Goal: Communication & Community: Answer question/provide support

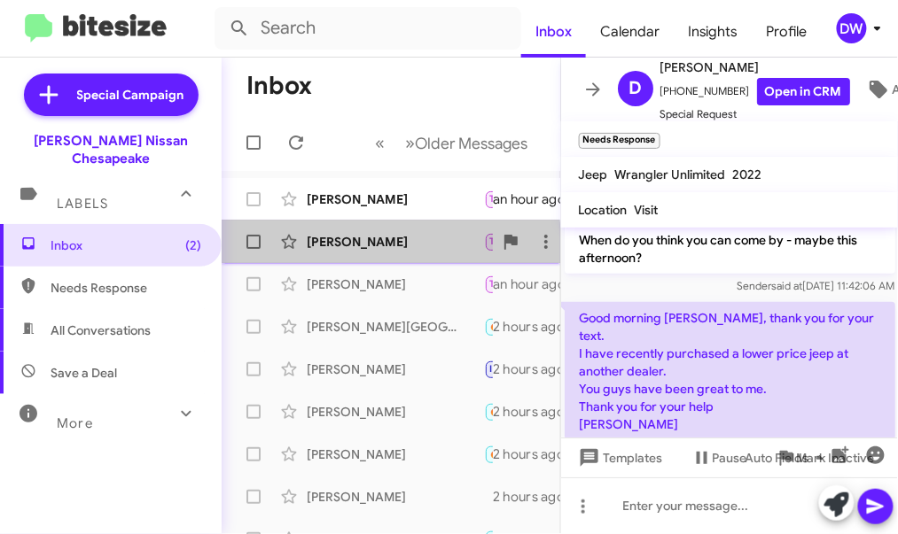
click at [347, 248] on div "[PERSON_NAME]" at bounding box center [395, 242] width 177 height 18
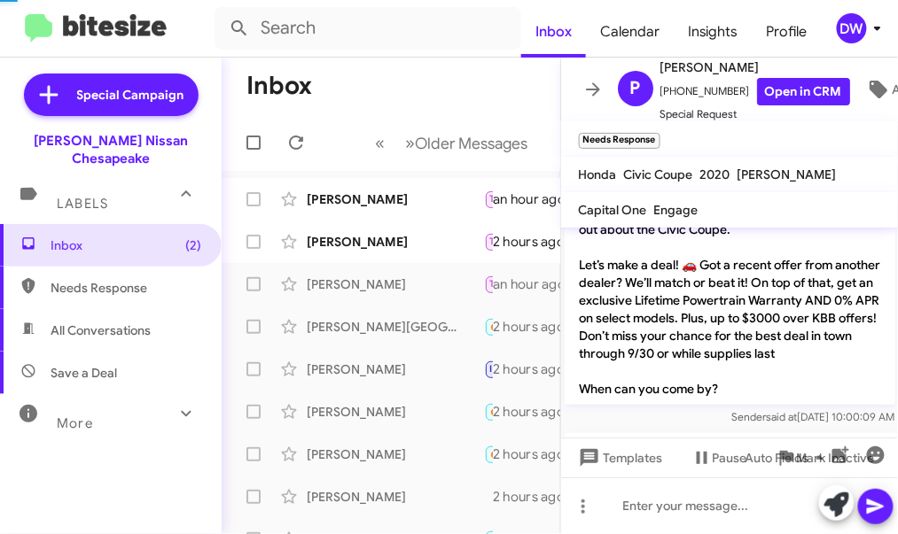
scroll to position [1015, 0]
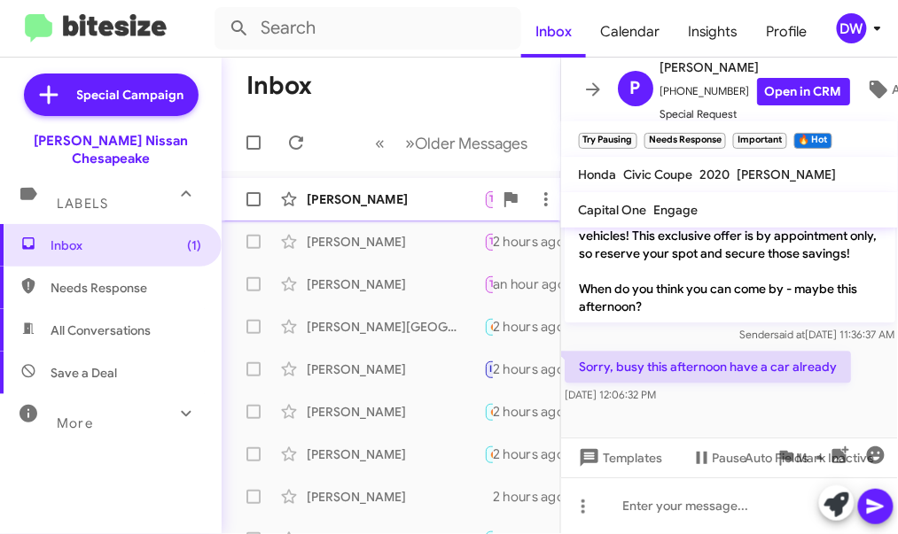
click at [396, 212] on div "[PERSON_NAME] Try Pausing Needs Response No, I don't have time [DATE]. Maybe ne…" at bounding box center [391, 199] width 310 height 35
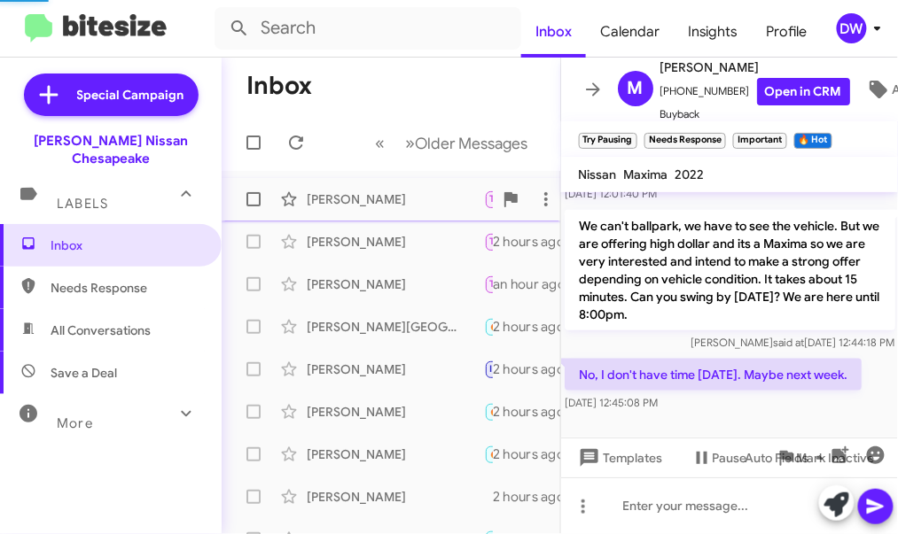
scroll to position [342, 0]
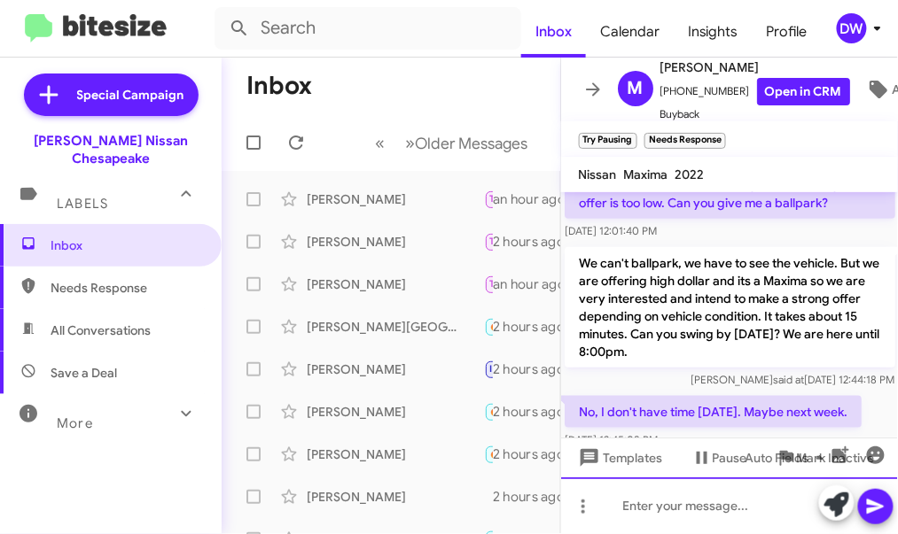
click at [637, 503] on div at bounding box center [730, 506] width 338 height 57
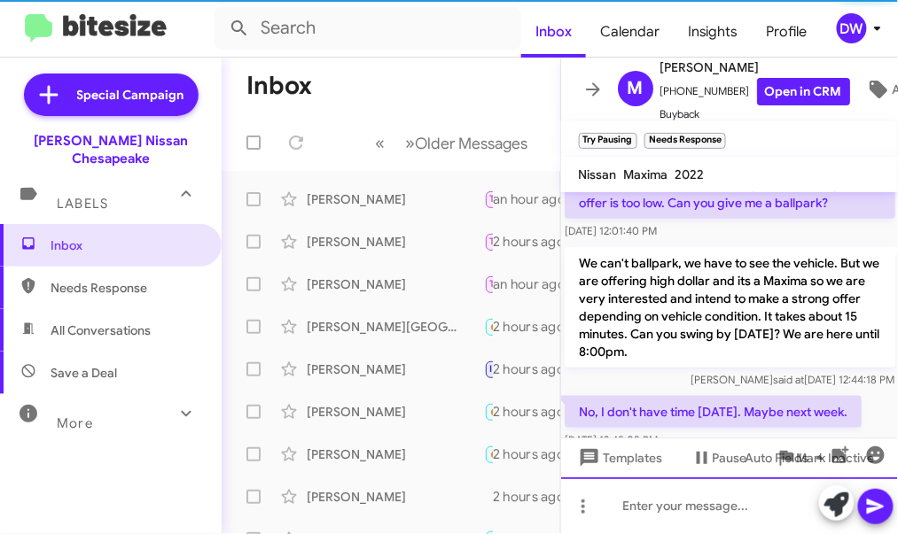
scroll to position [0, 0]
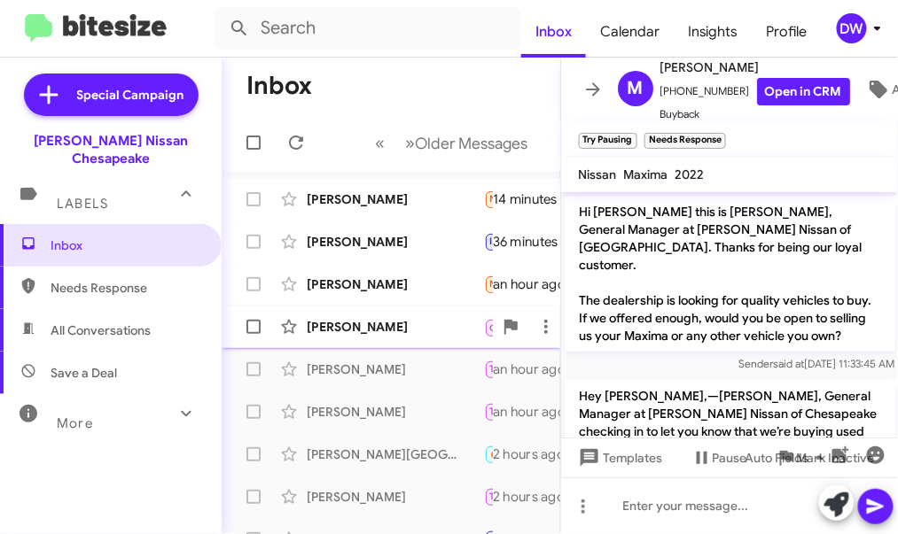
click at [365, 319] on div "[PERSON_NAME]" at bounding box center [395, 327] width 177 height 18
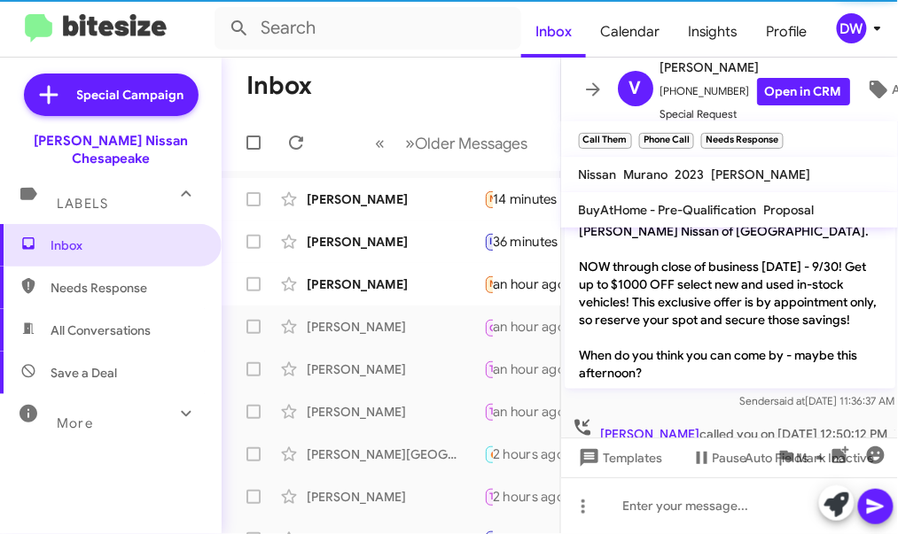
scroll to position [433, 0]
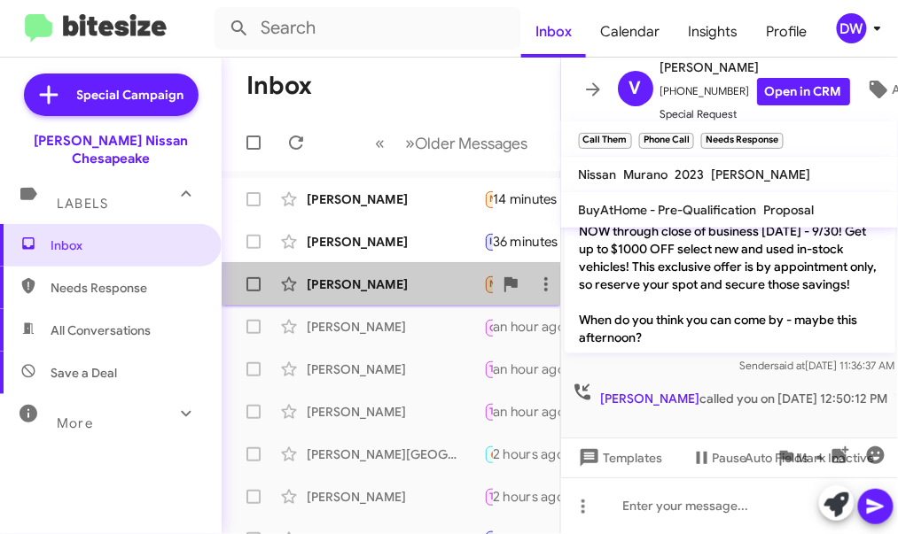
click at [394, 288] on div "[PERSON_NAME]" at bounding box center [395, 285] width 177 height 18
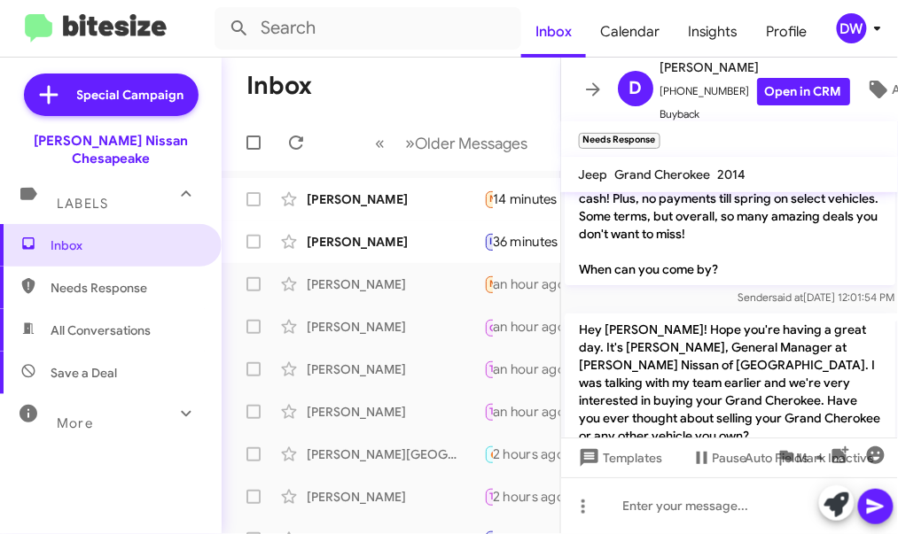
scroll to position [1504, 0]
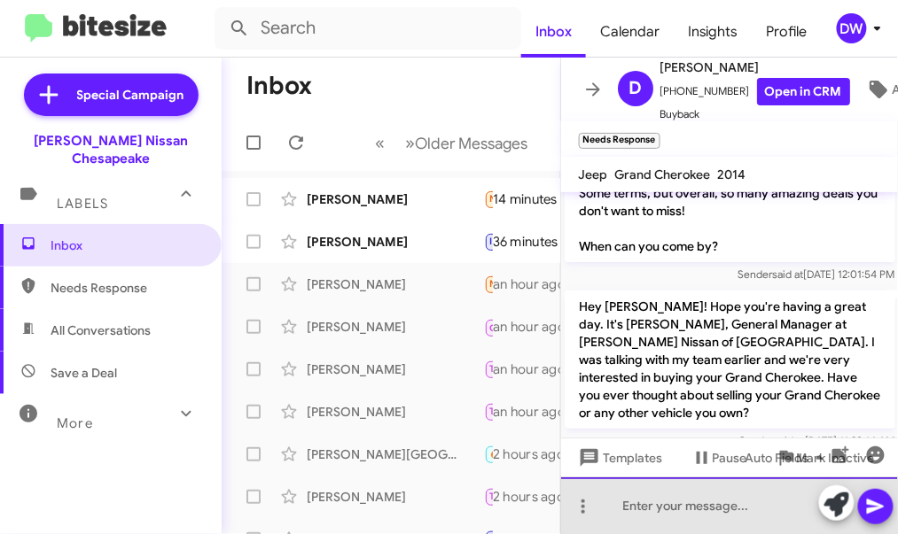
click at [669, 509] on div at bounding box center [730, 506] width 338 height 57
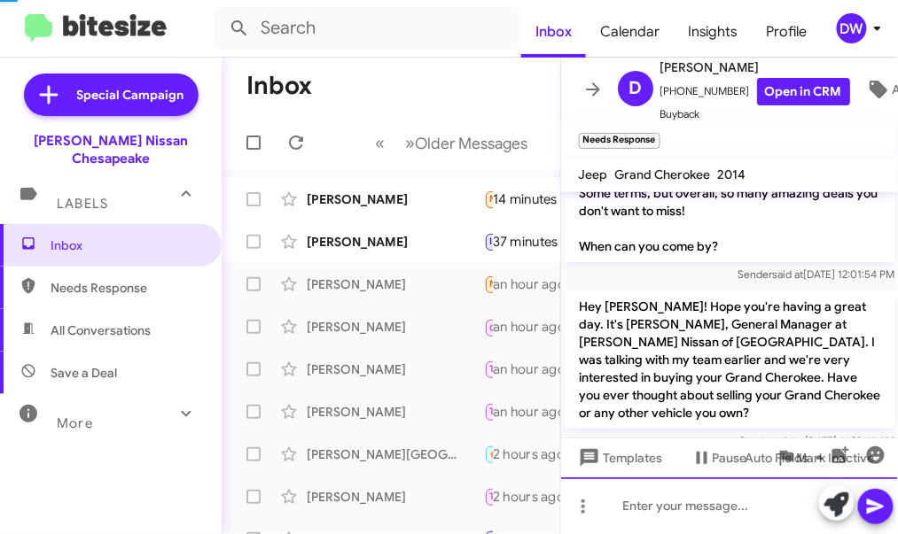
scroll to position [0, 0]
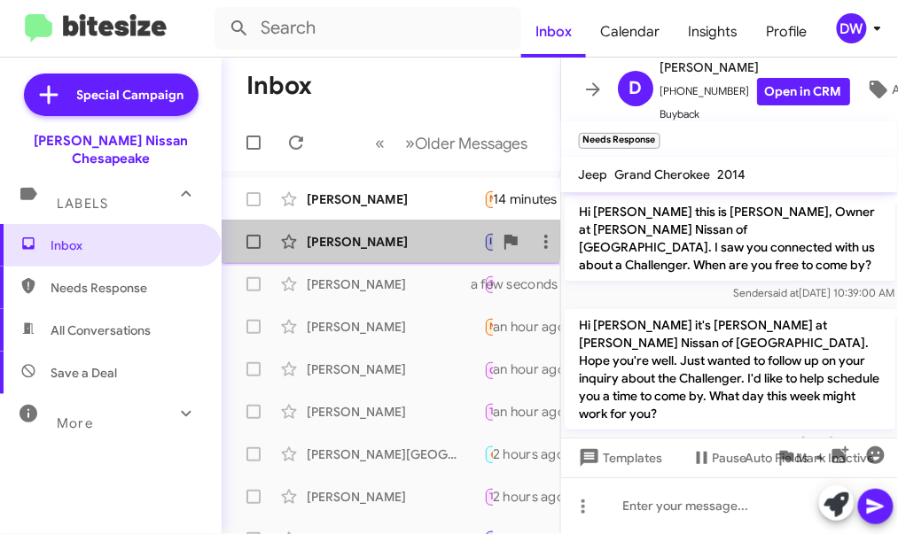
click at [369, 234] on div "[PERSON_NAME]" at bounding box center [395, 242] width 177 height 18
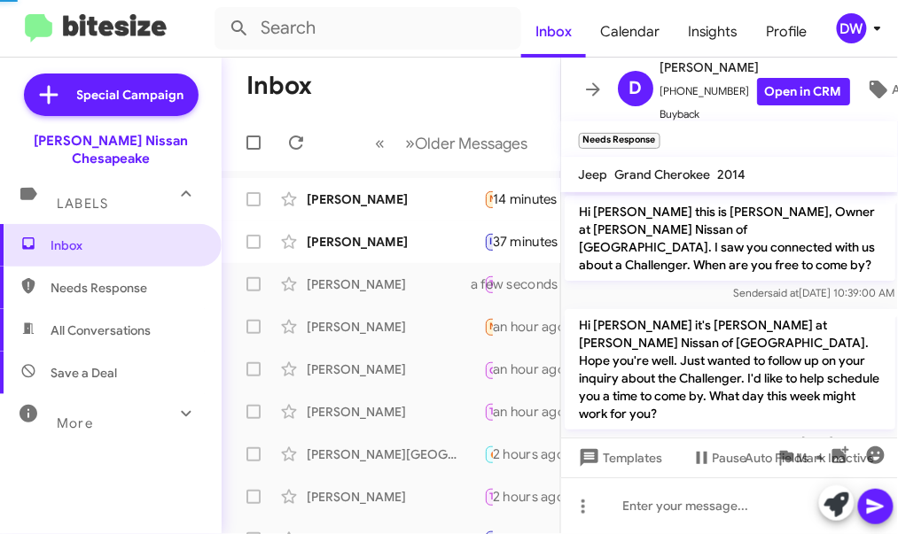
scroll to position [1392, 0]
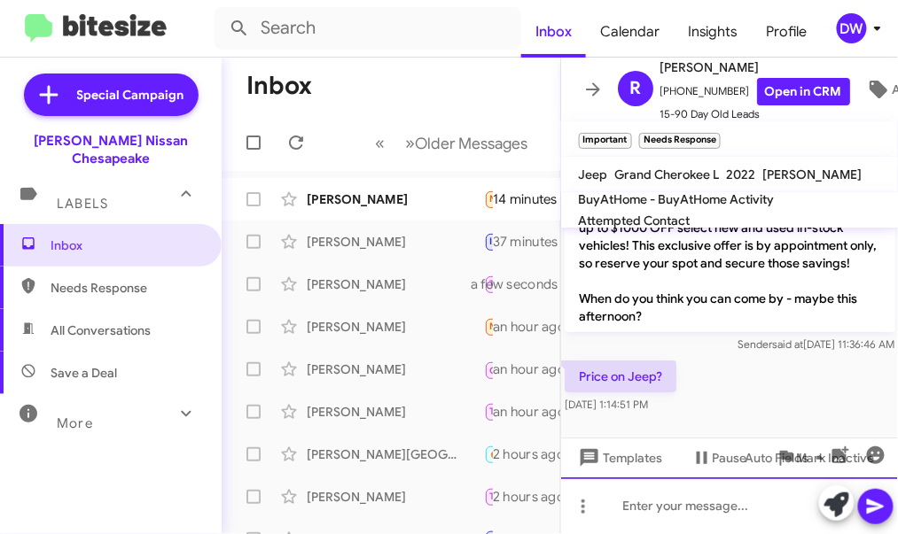
click at [645, 500] on div at bounding box center [730, 506] width 338 height 57
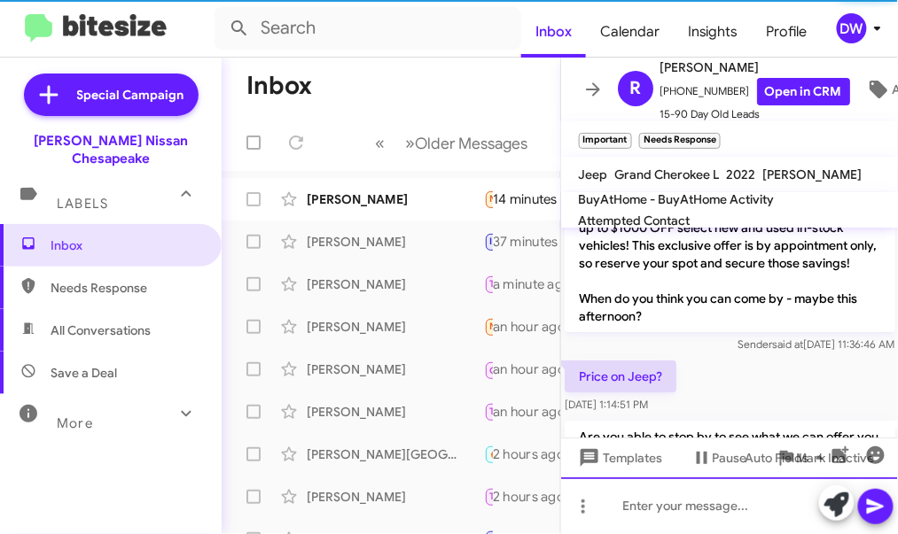
scroll to position [0, 0]
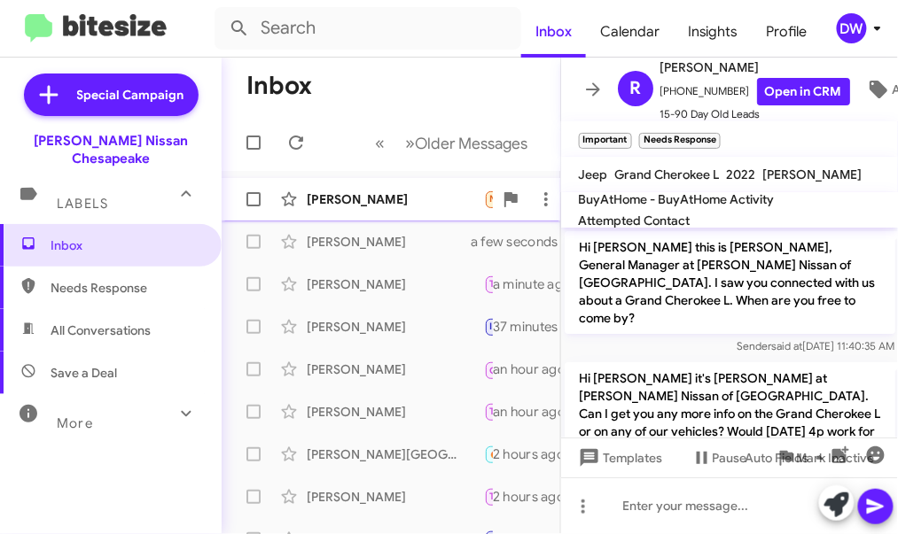
click at [382, 198] on div "[PERSON_NAME]" at bounding box center [395, 200] width 177 height 18
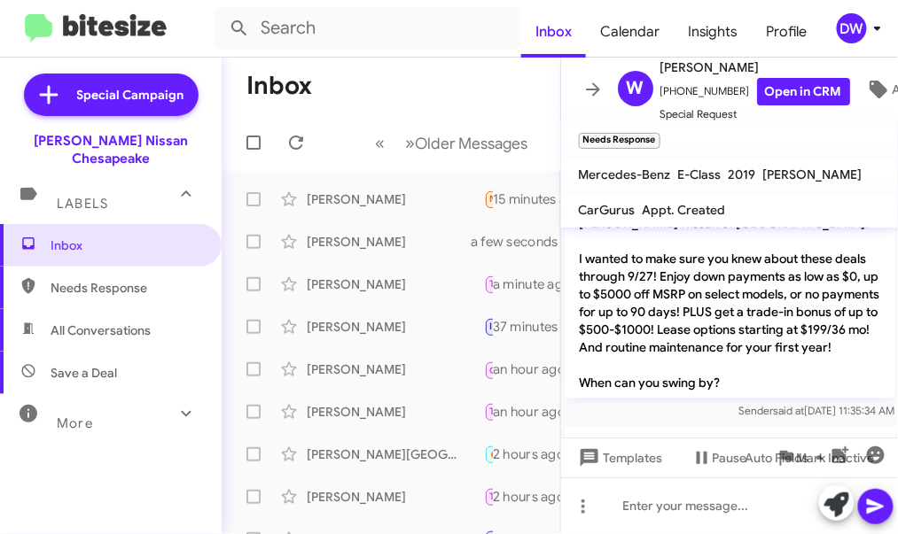
scroll to position [2143, 0]
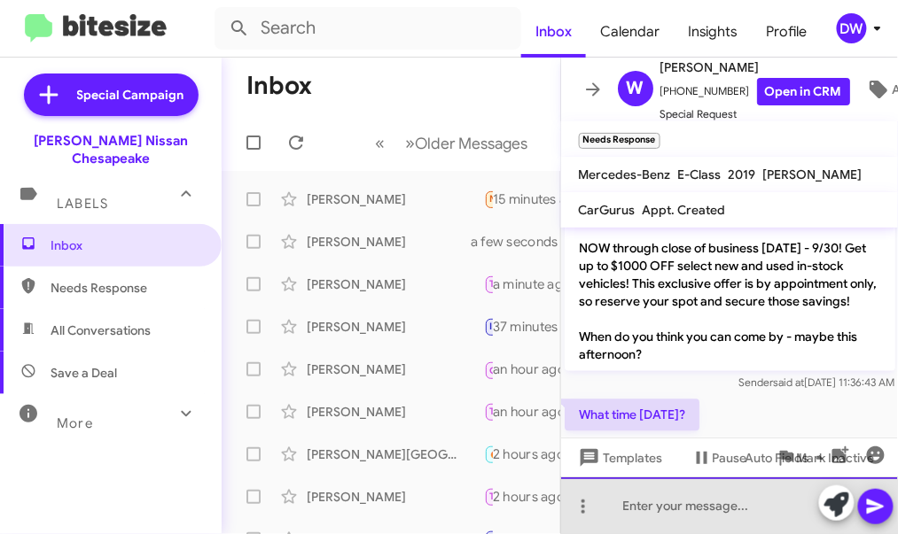
click at [662, 503] on div at bounding box center [730, 506] width 338 height 57
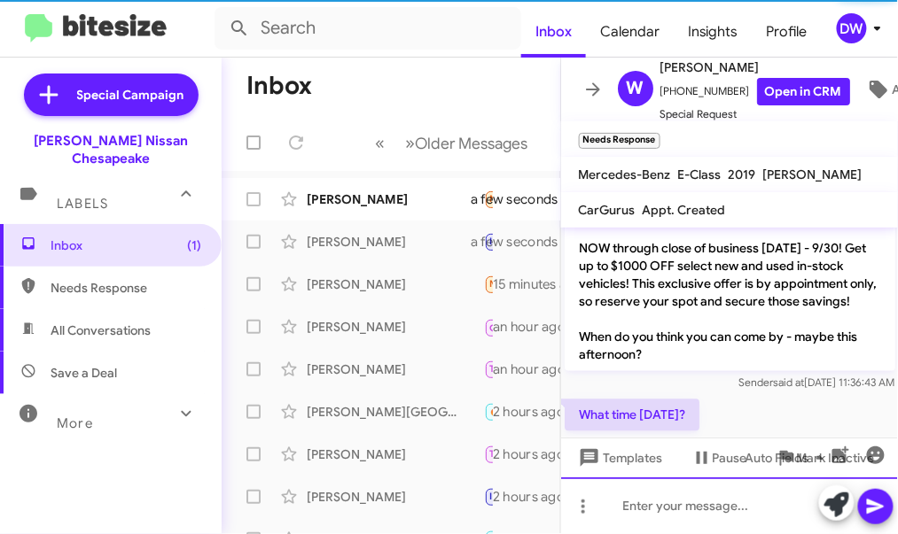
scroll to position [0, 0]
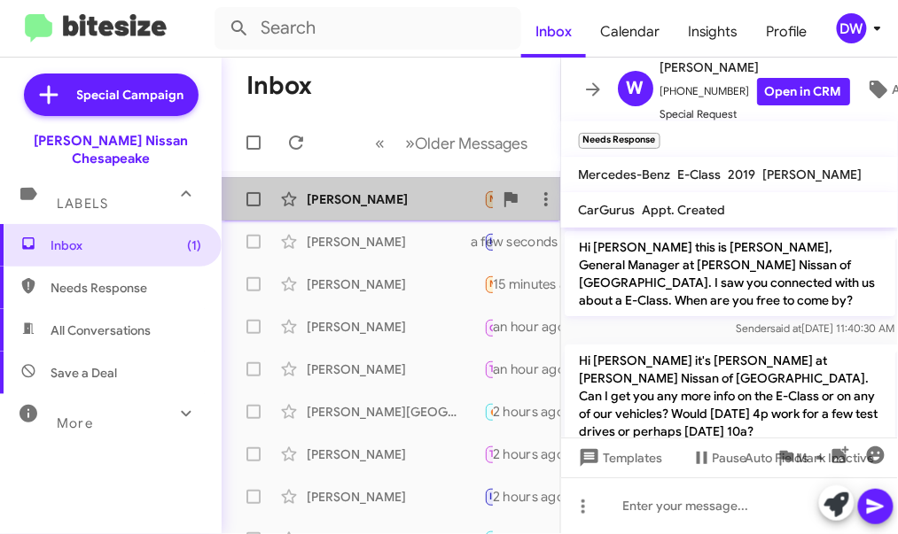
click at [402, 197] on div "[PERSON_NAME]" at bounding box center [395, 200] width 177 height 18
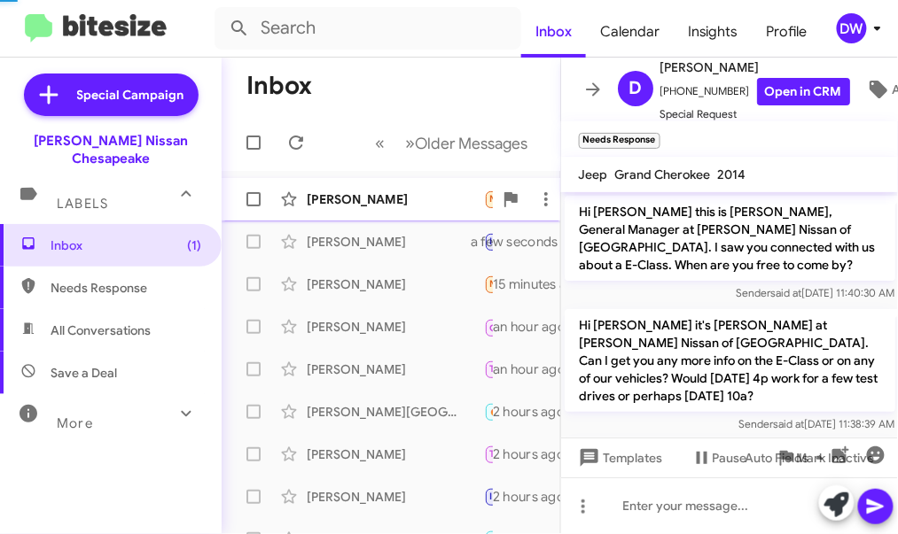
scroll to position [1651, 0]
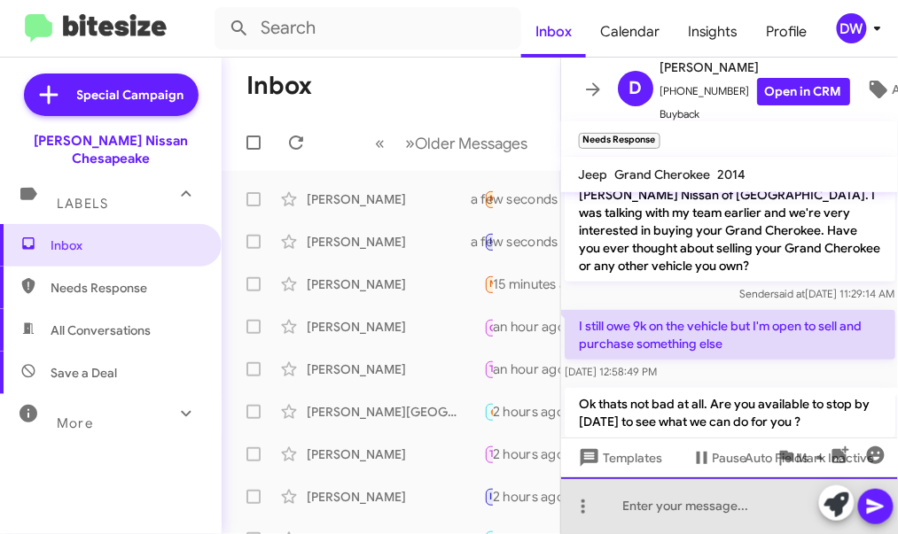
click at [659, 504] on div at bounding box center [730, 506] width 338 height 57
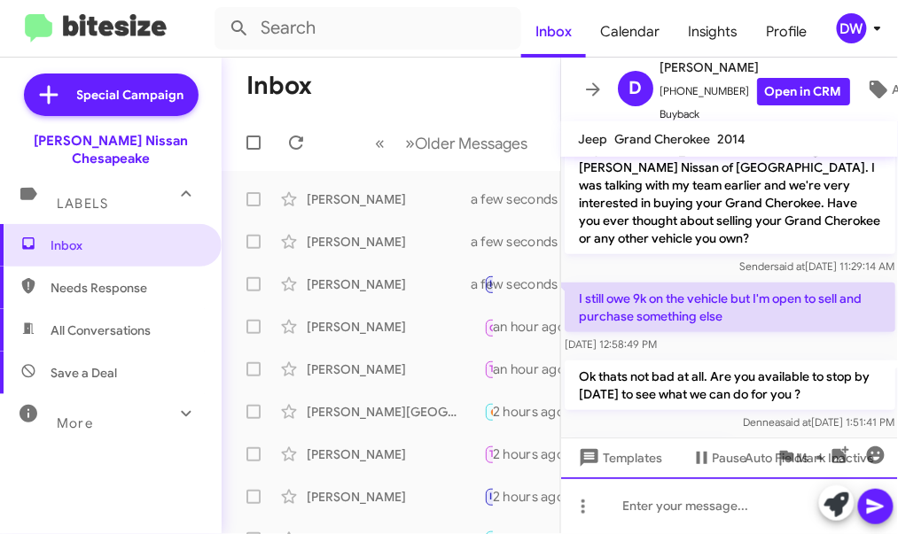
scroll to position [1680, 0]
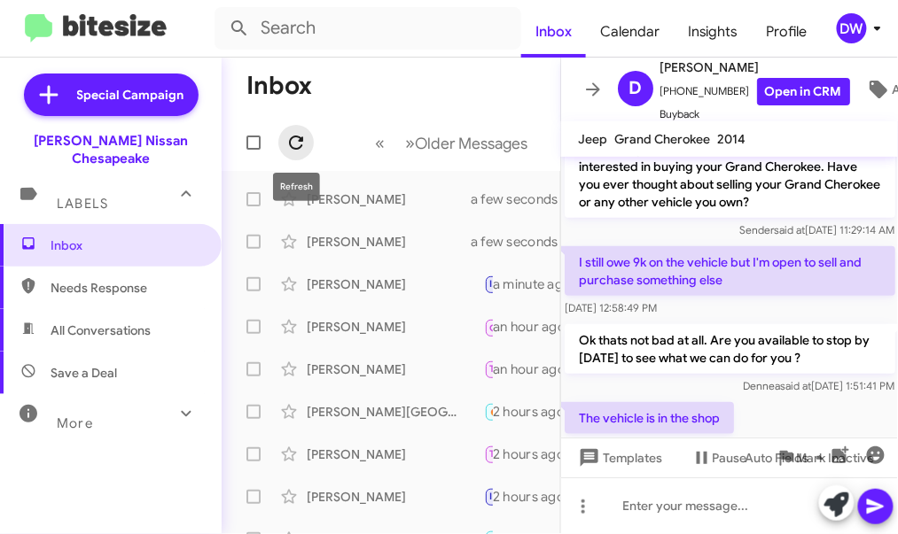
click at [287, 137] on icon at bounding box center [295, 142] width 21 height 21
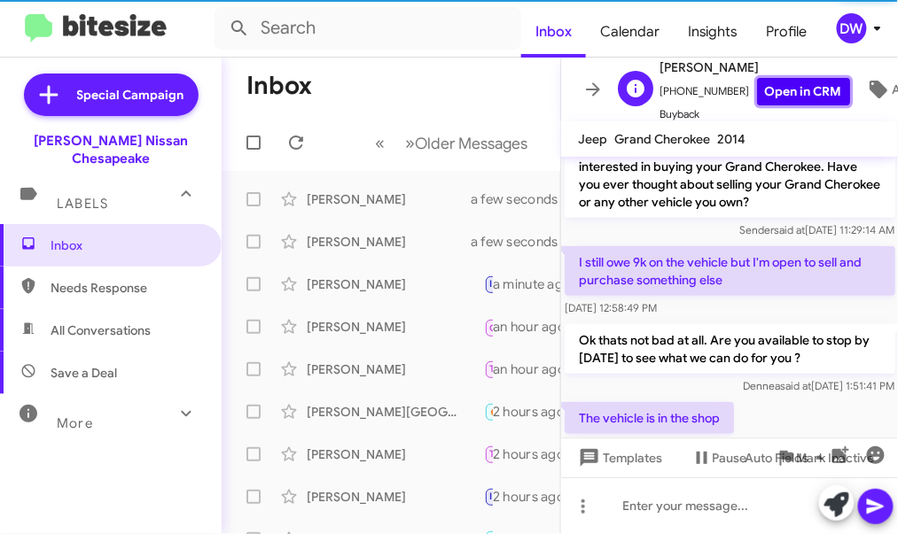
click at [817, 88] on link "Open in CRM" at bounding box center [803, 91] width 93 height 27
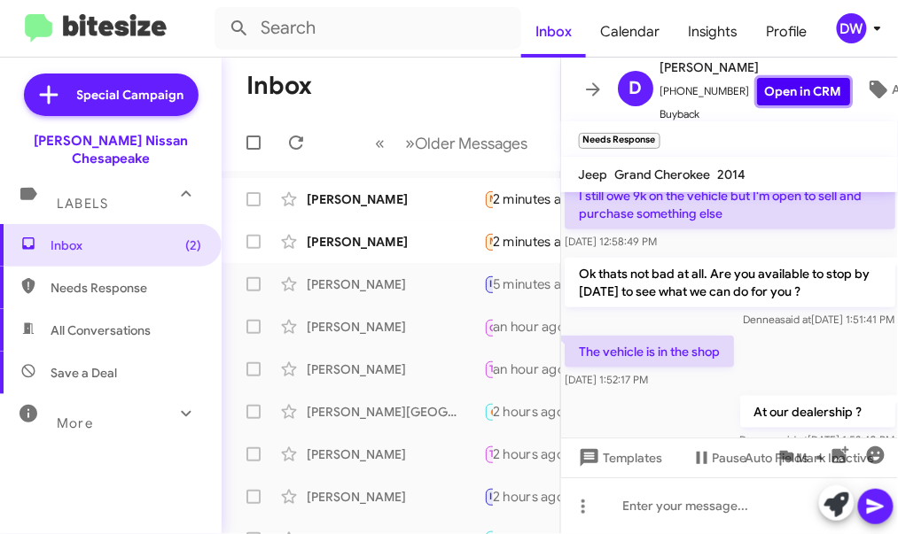
scroll to position [1881, 0]
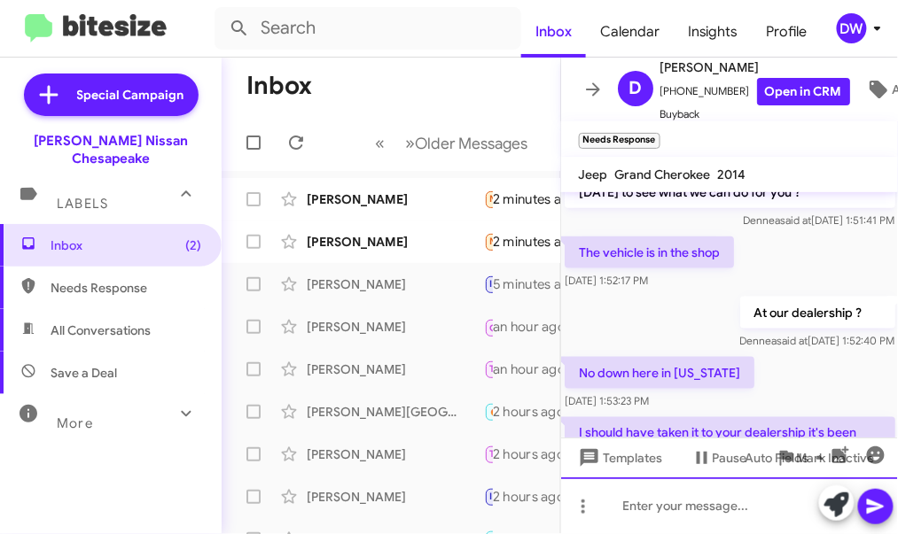
click at [662, 499] on div at bounding box center [730, 506] width 338 height 57
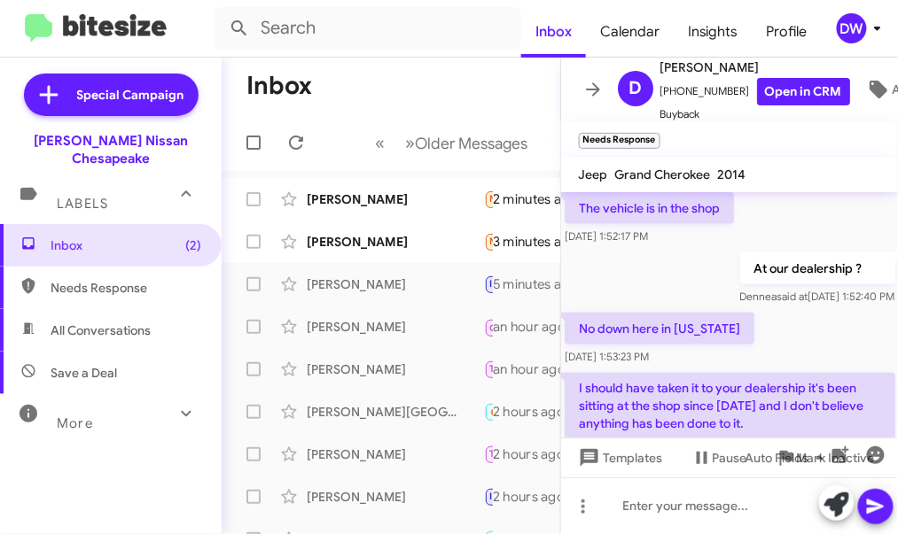
scroll to position [1946, 0]
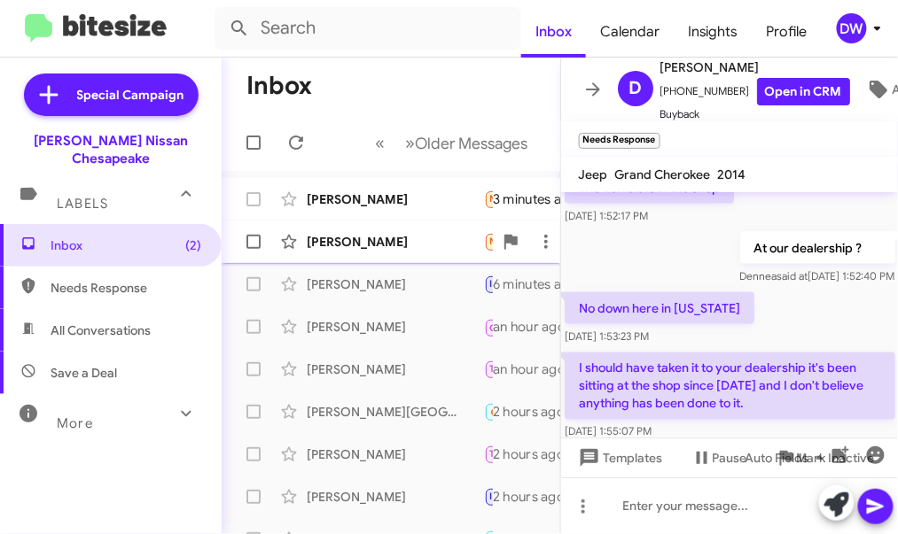
click at [362, 238] on div "[PERSON_NAME]" at bounding box center [395, 242] width 177 height 18
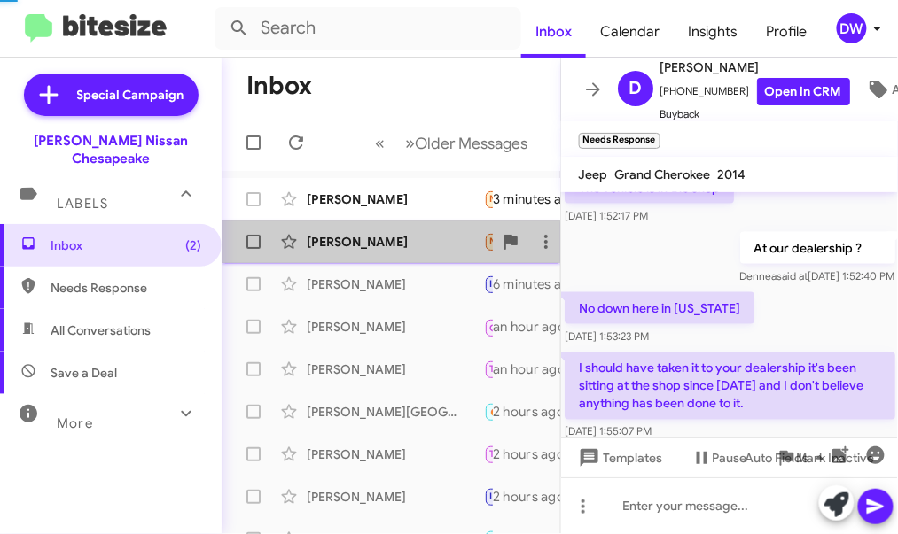
scroll to position [2686, 0]
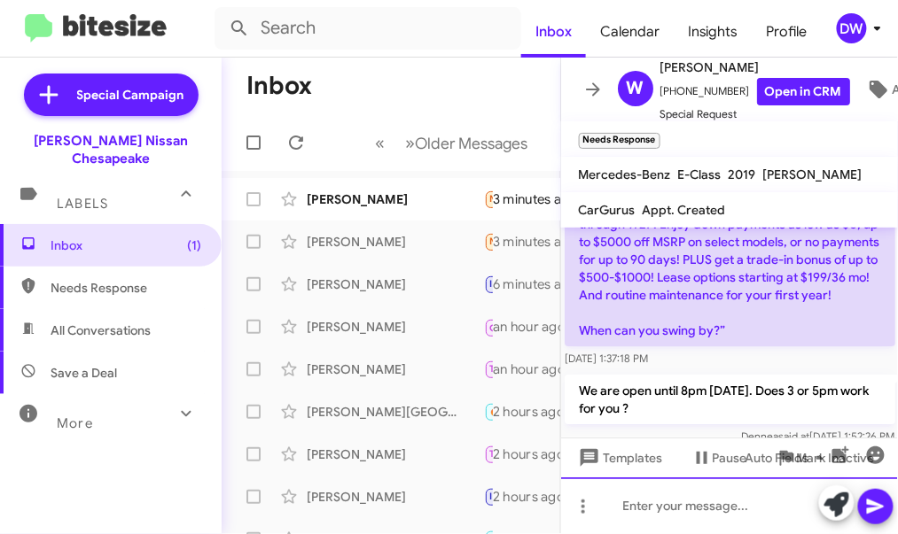
click at [643, 507] on div at bounding box center [730, 506] width 338 height 57
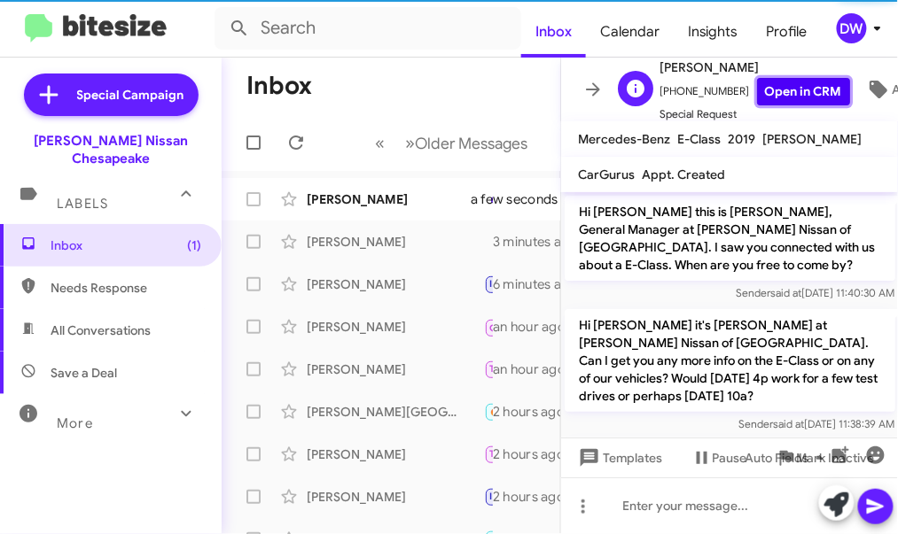
click at [794, 87] on link "Open in CRM" at bounding box center [803, 91] width 93 height 27
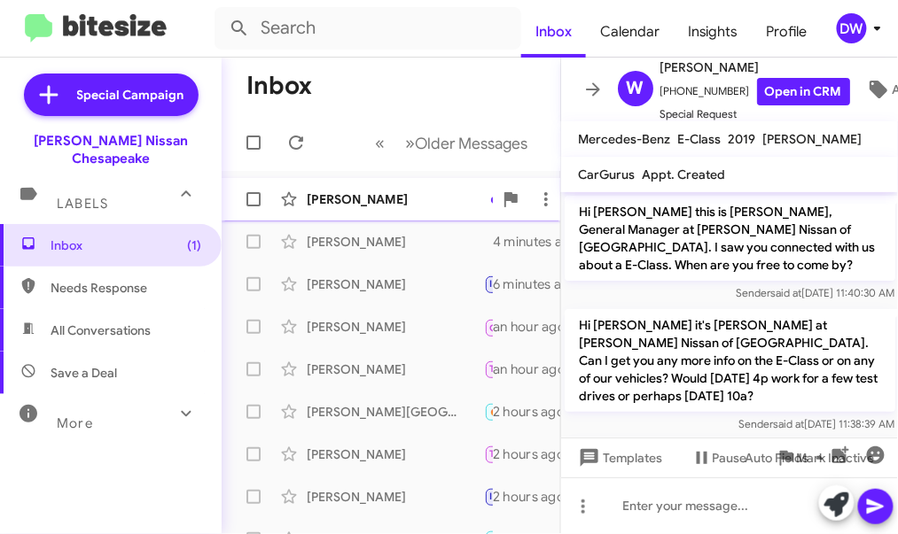
click at [363, 201] on div "[PERSON_NAME]" at bounding box center [395, 200] width 177 height 18
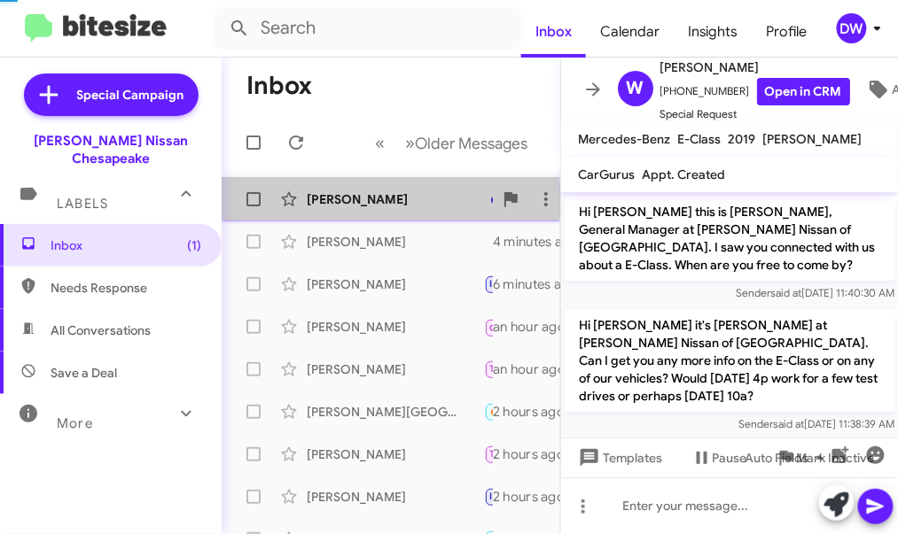
scroll to position [1809, 0]
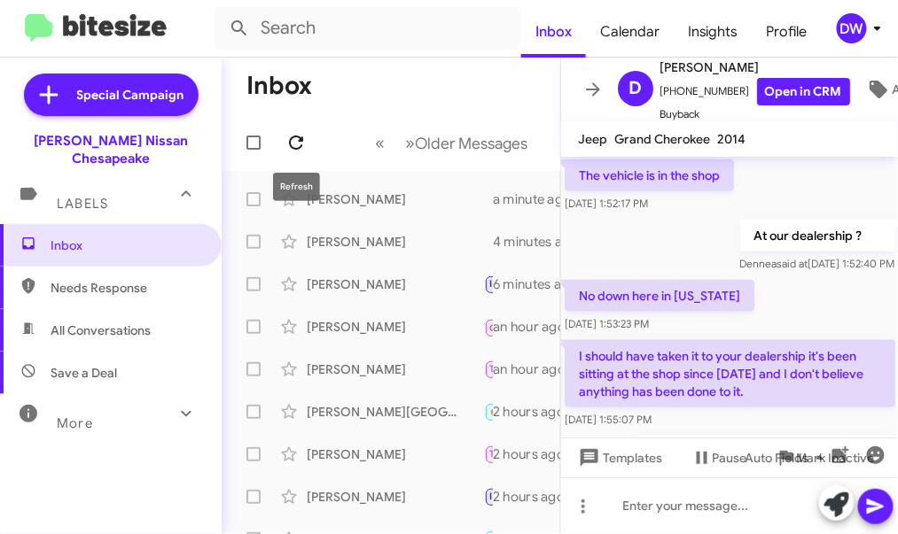
click at [291, 138] on icon at bounding box center [296, 143] width 14 height 14
click at [381, 195] on div "[PERSON_NAME]" at bounding box center [395, 200] width 177 height 18
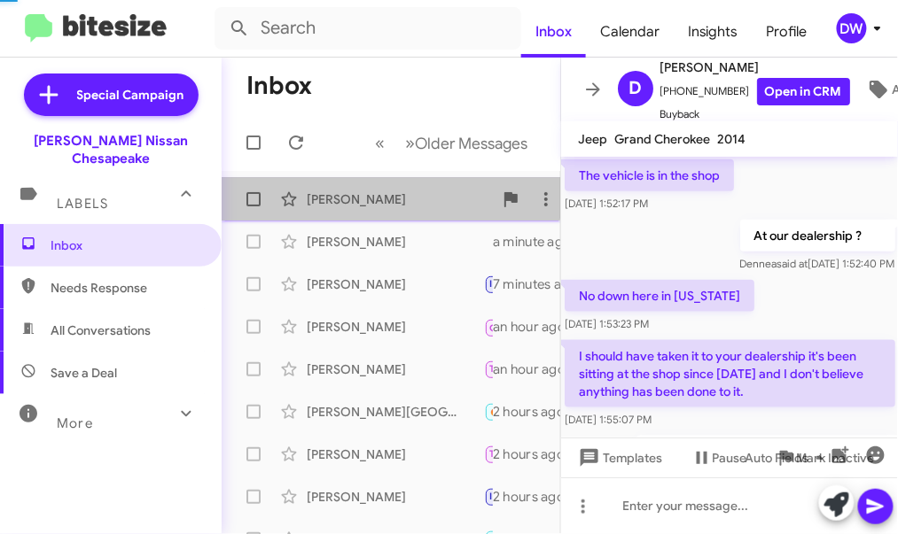
scroll to position [2751, 0]
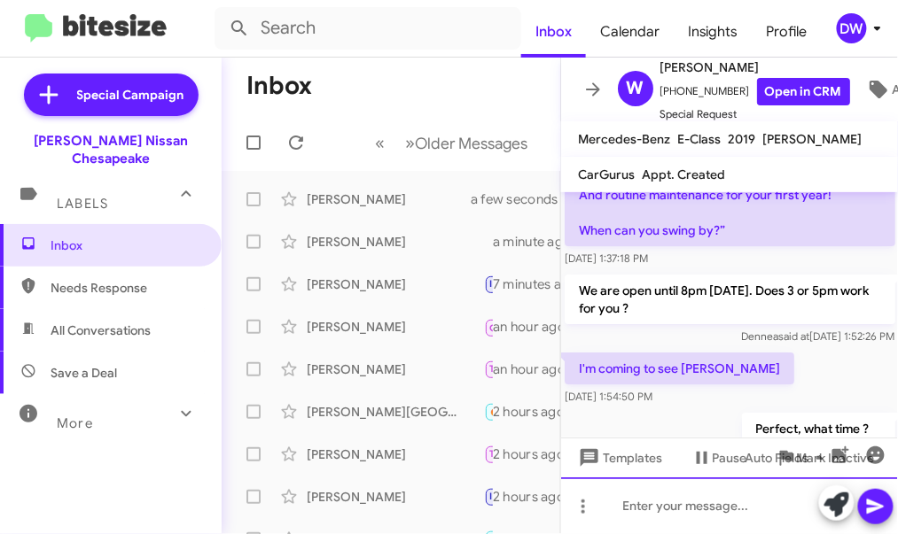
click at [662, 521] on div at bounding box center [730, 506] width 338 height 57
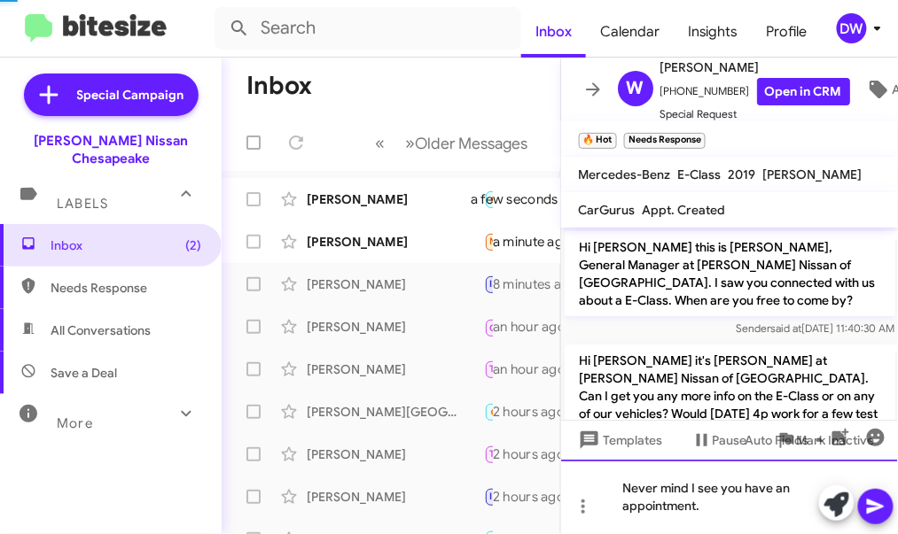
scroll to position [2933, 0]
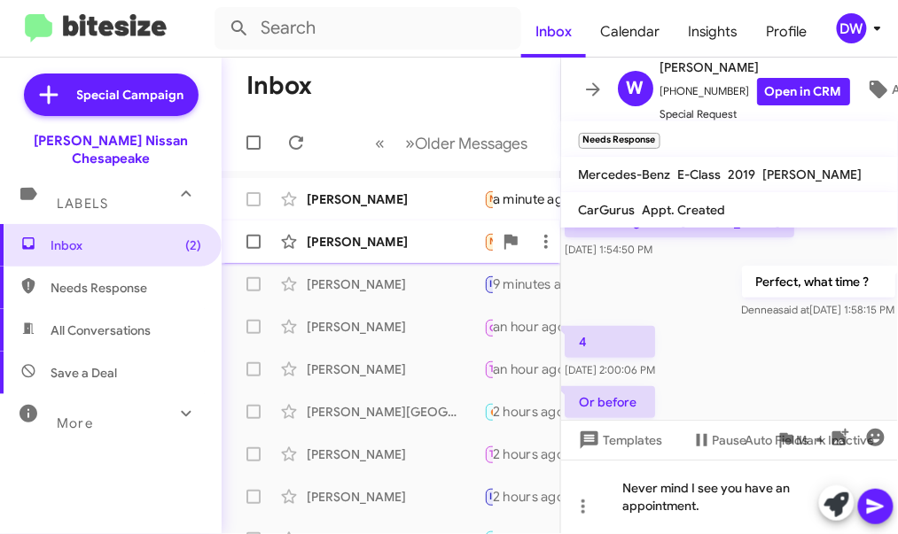
click at [394, 261] on span "[PERSON_NAME] Needs Response 🔥 Hot Precisely 2 minutes ago" at bounding box center [391, 242] width 339 height 43
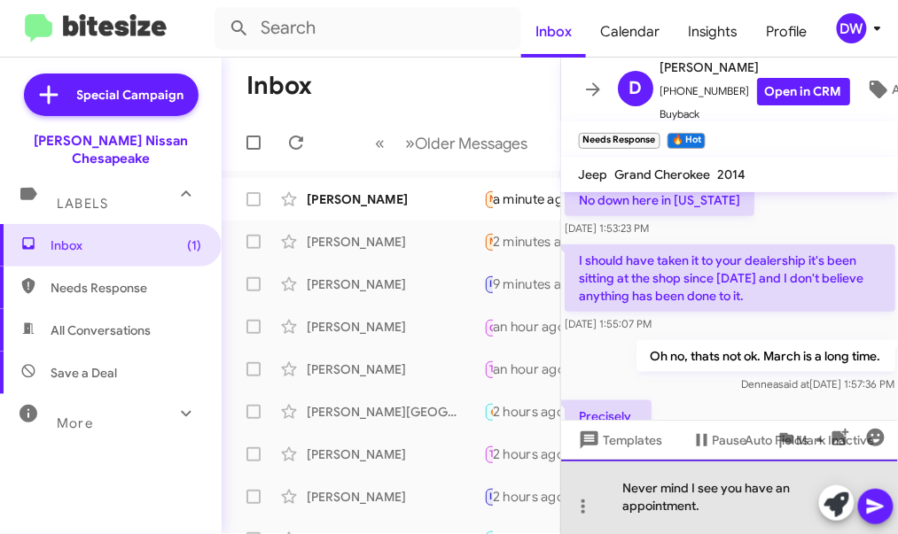
drag, startPoint x: 701, startPoint y: 507, endPoint x: 594, endPoint y: 473, distance: 112.4
click at [594, 473] on div "Never mind I see you have an appointment." at bounding box center [730, 497] width 338 height 74
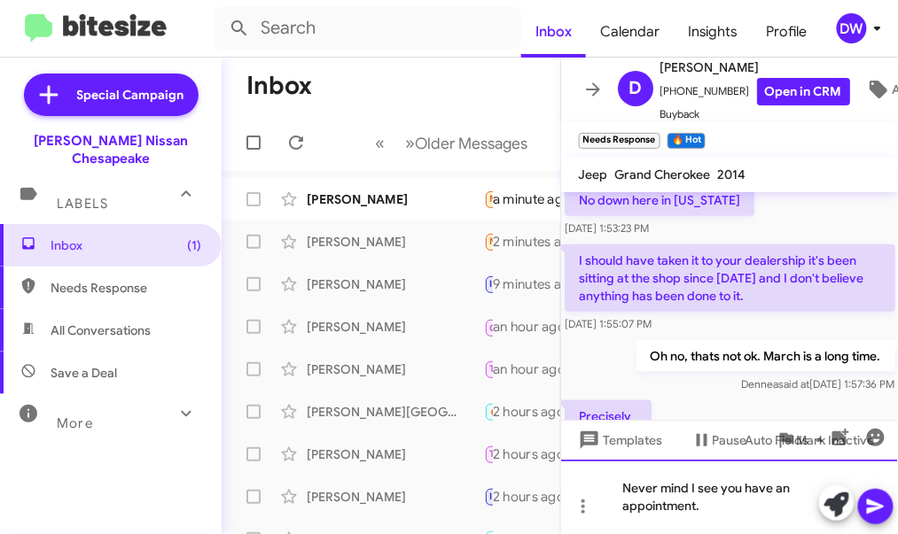
scroll to position [1775, 0]
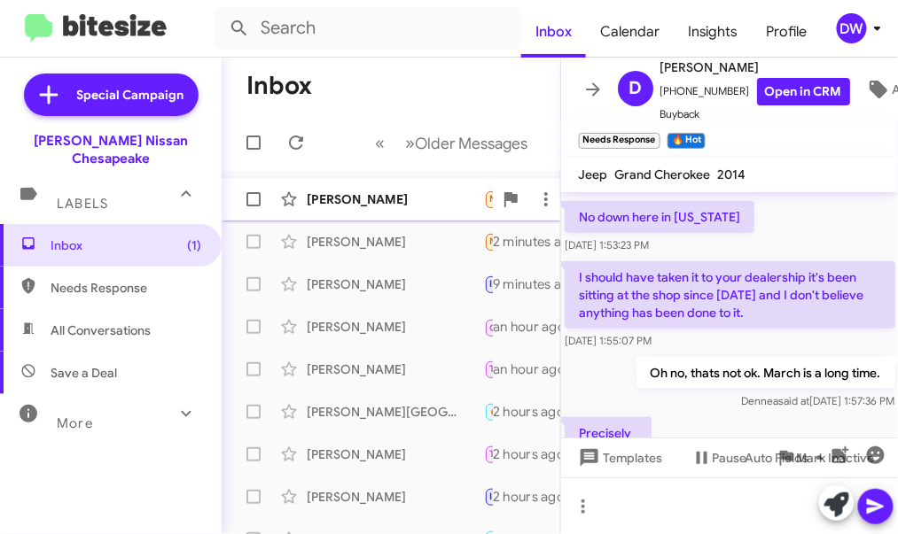
click at [416, 194] on div "[PERSON_NAME]" at bounding box center [395, 200] width 177 height 18
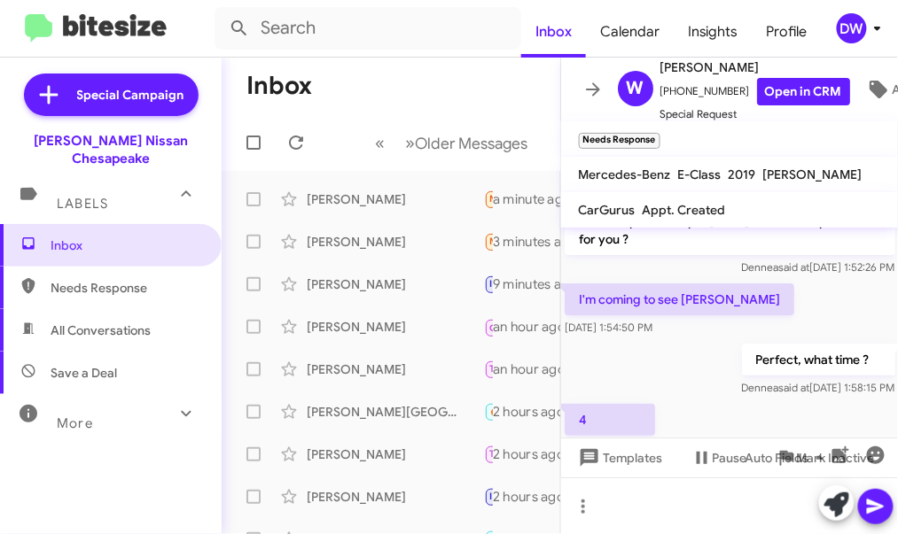
scroll to position [2915, 0]
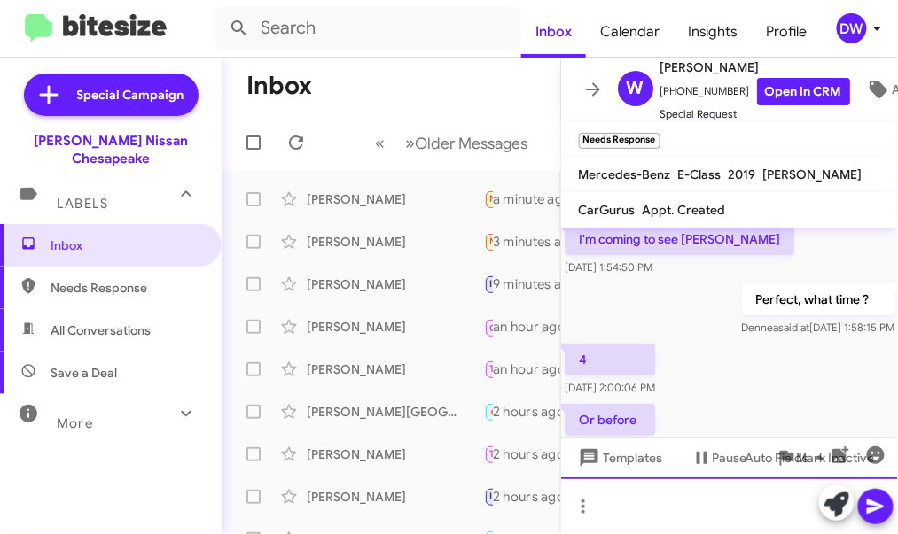
click at [627, 501] on div at bounding box center [730, 506] width 338 height 57
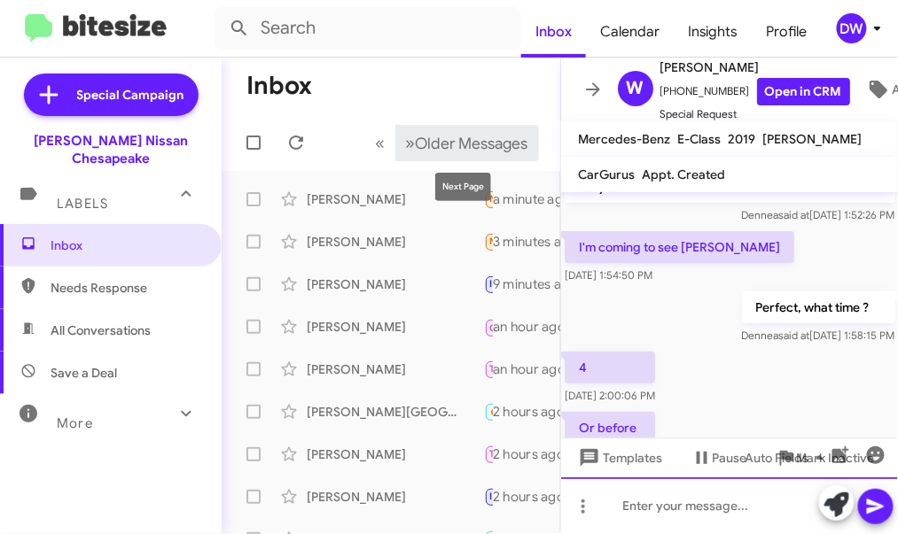
scroll to position [2945, 0]
